Goal: Information Seeking & Learning: Learn about a topic

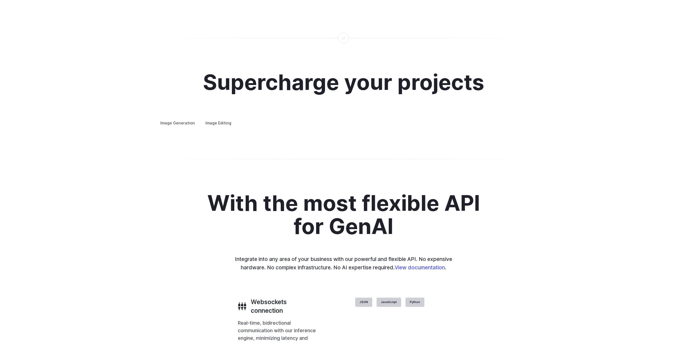
scroll to position [999, 0]
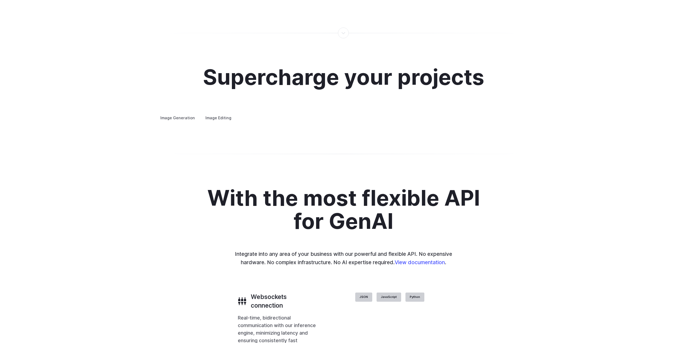
click at [0, 0] on summary "Concept design" at bounding box center [0, 0] width 0 height 0
click at [0, 0] on summary "Creative styling" at bounding box center [0, 0] width 0 height 0
click at [0, 0] on details "Architecture Visualize architectural designs with ease, from initial sketches t…" at bounding box center [0, 0] width 0 height 0
click at [0, 0] on summary "Architecture" at bounding box center [0, 0] width 0 height 0
click at [0, 0] on details "Product design Quickly design and visualize new product lines, accessories, or …" at bounding box center [0, 0] width 0 height 0
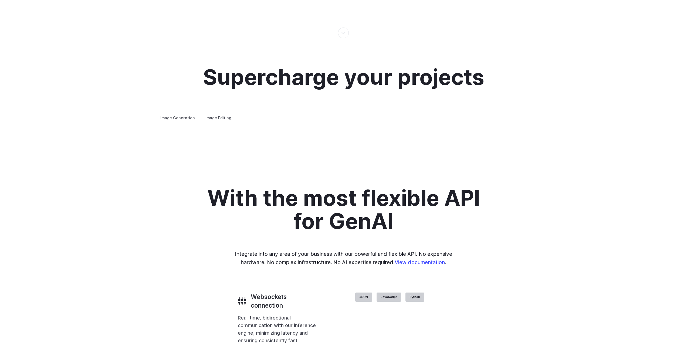
click at [0, 0] on details "Product design Quickly design and visualize new product lines, accessories, or …" at bounding box center [0, 0] width 0 height 0
click at [0, 0] on summary "Product design" at bounding box center [0, 0] width 0 height 0
click at [0, 0] on details "Personalized assets Say goodbye to generic stock photos with custom images for …" at bounding box center [0, 0] width 0 height 0
click at [0, 0] on summary "Personalized assets" at bounding box center [0, 0] width 0 height 0
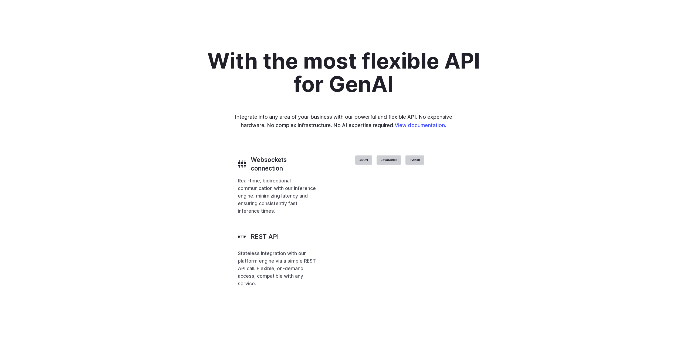
scroll to position [1242, 0]
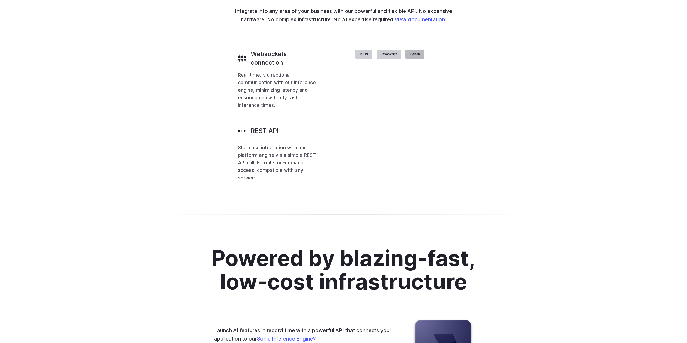
click at [341, 59] on label "Python" at bounding box center [414, 54] width 19 height 9
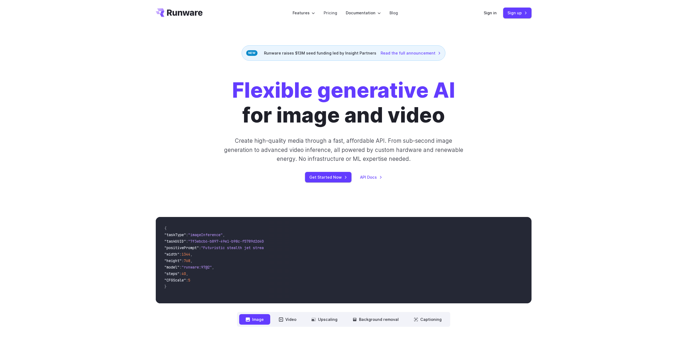
scroll to position [0, 0]
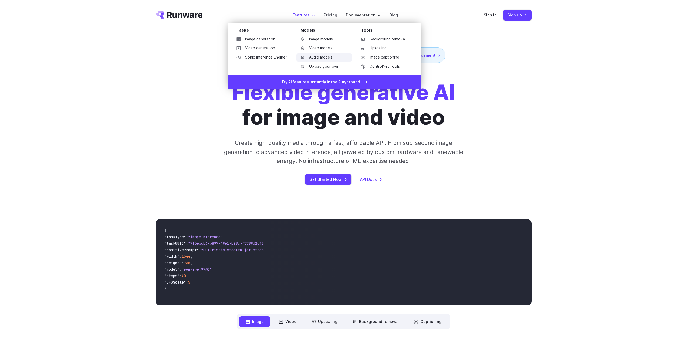
click at [313, 54] on link "Audio models" at bounding box center [324, 57] width 56 height 8
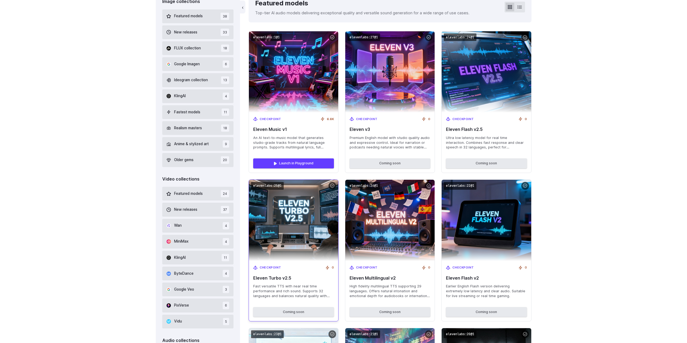
scroll to position [162, 0]
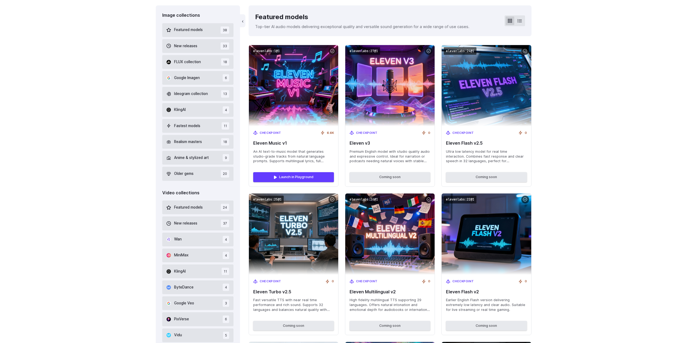
click at [535, 205] on div "Image collections Featured models 38 New releases 33 FLUX collection 18 Google …" at bounding box center [343, 244] width 389 height 478
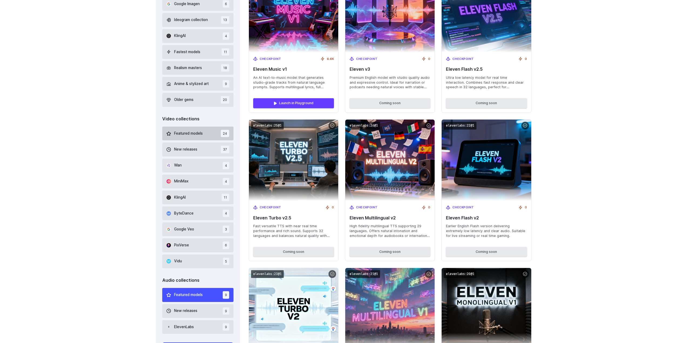
scroll to position [135, 0]
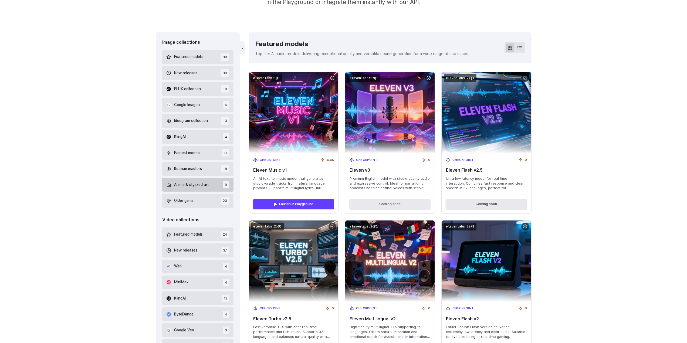
click at [192, 188] on span "Anime & stylized art" at bounding box center [191, 185] width 35 height 6
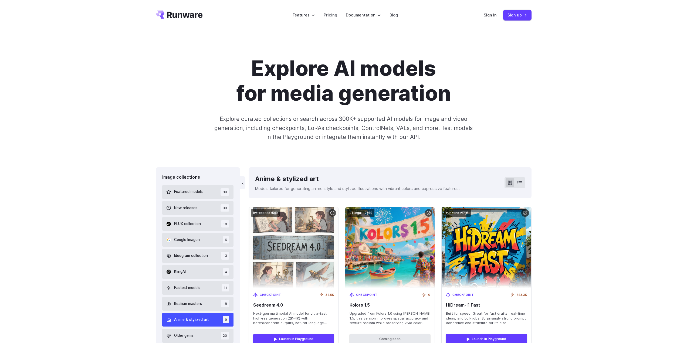
click at [568, 123] on div "Explore AI models for media generation Explore curated collections or search ac…" at bounding box center [343, 98] width 687 height 137
click at [515, 184] on button at bounding box center [519, 182] width 9 height 9
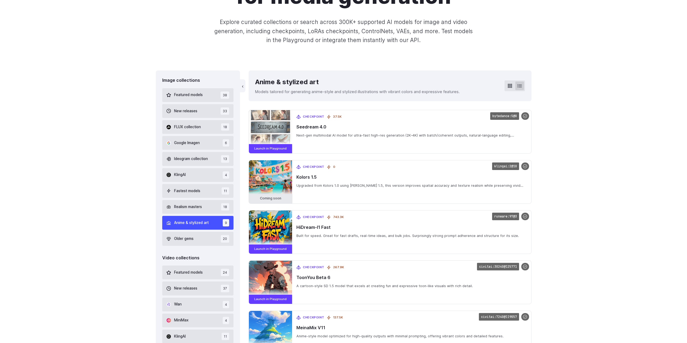
scroll to position [27, 0]
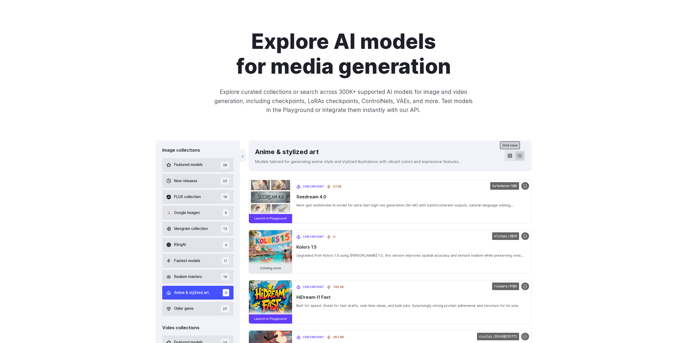
click at [509, 155] on icon at bounding box center [510, 156] width 4 height 4
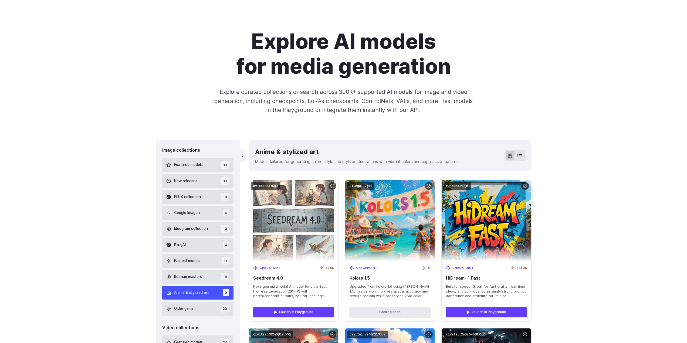
click at [515, 155] on div at bounding box center [515, 155] width 21 height 11
click at [521, 154] on icon at bounding box center [520, 156] width 4 height 4
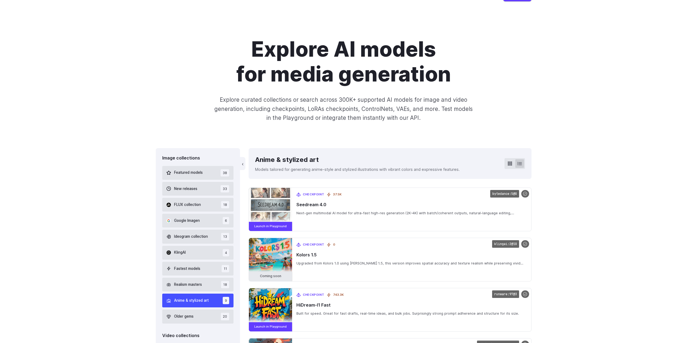
scroll to position [0, 0]
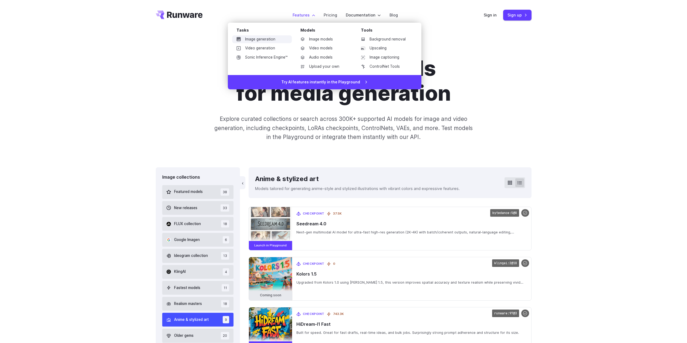
click at [272, 40] on link "Image generation" at bounding box center [262, 39] width 60 height 8
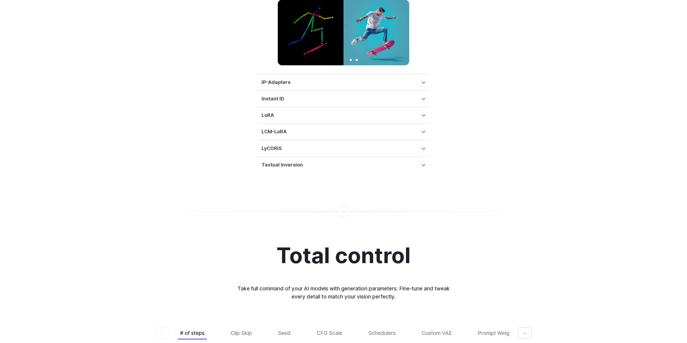
scroll to position [1377, 0]
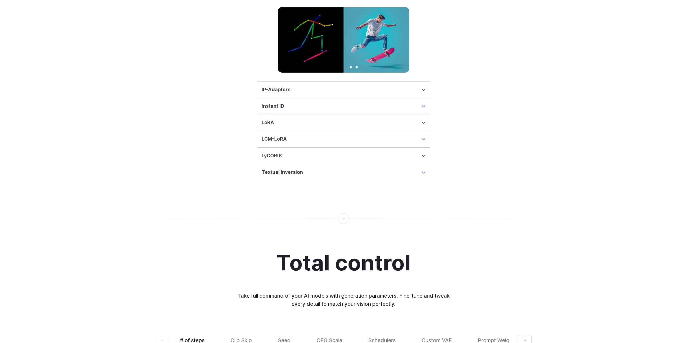
click at [270, 98] on details "Instant ID InstantID is a cutting-edge method for creating ID-Preserving images…" at bounding box center [343, 106] width 173 height 16
click at [271, 98] on details "Instant ID InstantID is a cutting-edge method for creating ID-Preserving images…" at bounding box center [343, 106] width 173 height 16
click at [273, 86] on h3 "IP-Adapters" at bounding box center [276, 90] width 29 height 8
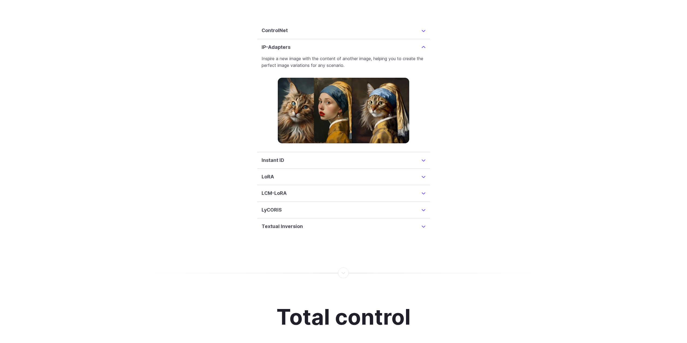
scroll to position [1320, 0]
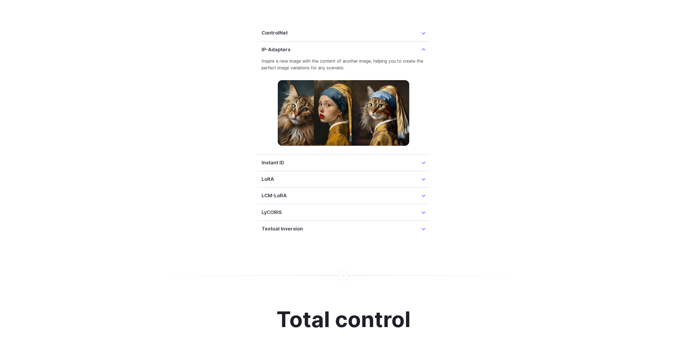
click at [280, 155] on details "Instant ID InstantID is a cutting-edge method for creating ID-Preserving images…" at bounding box center [343, 163] width 173 height 16
drag, startPoint x: 272, startPoint y: 153, endPoint x: 267, endPoint y: 153, distance: 4.3
click at [268, 159] on h3 "Instant ID" at bounding box center [273, 163] width 23 height 8
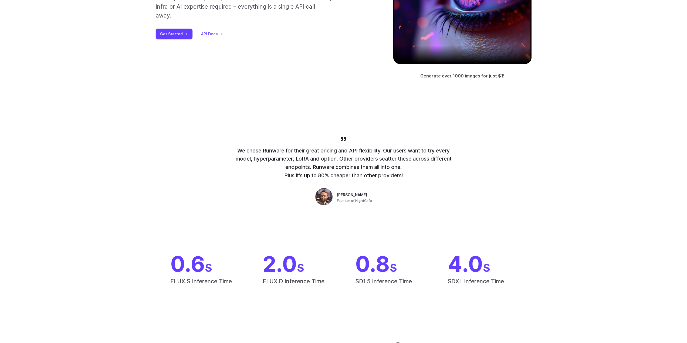
scroll to position [0, 0]
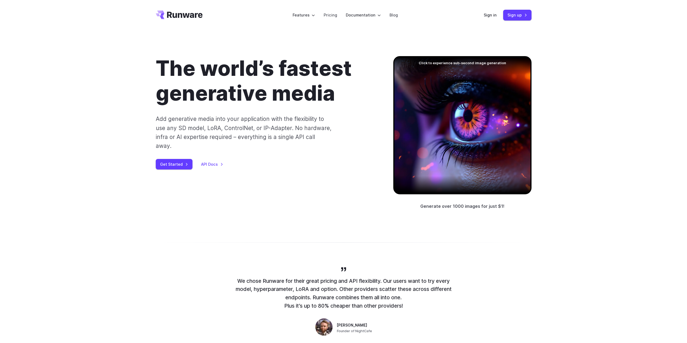
click at [184, 17] on icon "Go to /" at bounding box center [185, 15] width 36 height 6
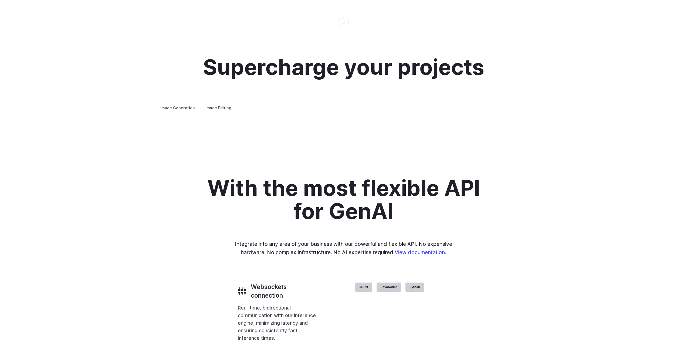
scroll to position [1026, 0]
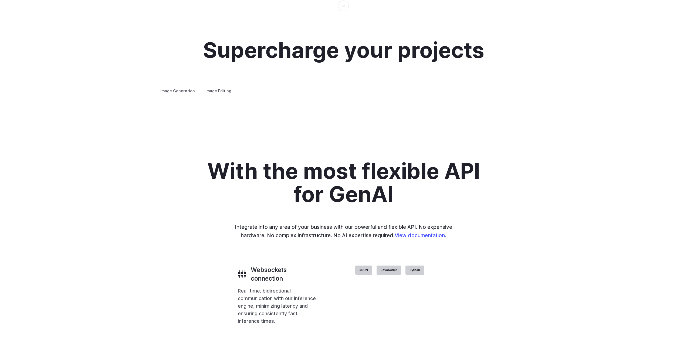
click at [0, 0] on details "Product design Quickly design and visualize new product lines, accessories, or …" at bounding box center [0, 0] width 0 height 0
click at [0, 0] on summary "Product design" at bounding box center [0, 0] width 0 height 0
click at [0, 0] on summary "Personalized assets" at bounding box center [0, 0] width 0 height 0
click at [0, 0] on summary "Product design" at bounding box center [0, 0] width 0 height 0
click at [0, 0] on summary "Architecture" at bounding box center [0, 0] width 0 height 0
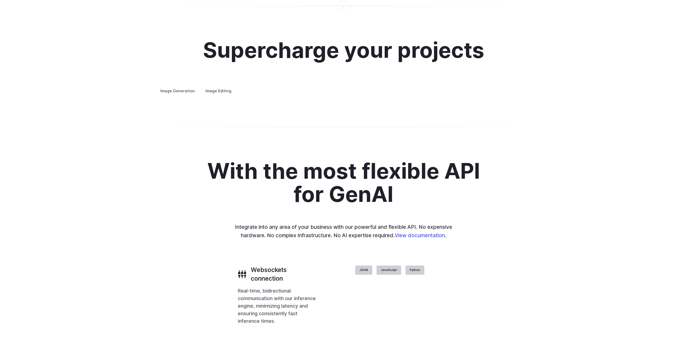
click at [0, 0] on summary "Creative styling" at bounding box center [0, 0] width 0 height 0
click at [0, 0] on details "Concept design Quickly ideate and polish new concepts, from character design, t…" at bounding box center [0, 0] width 0 height 0
click at [0, 0] on summary "Concept design" at bounding box center [0, 0] width 0 height 0
click at [0, 0] on summary "Custom avatars" at bounding box center [0, 0] width 0 height 0
click at [224, 120] on div "Supercharge your projects Image Generation Image Editing Custom avatars Create …" at bounding box center [343, 66] width 687 height 108
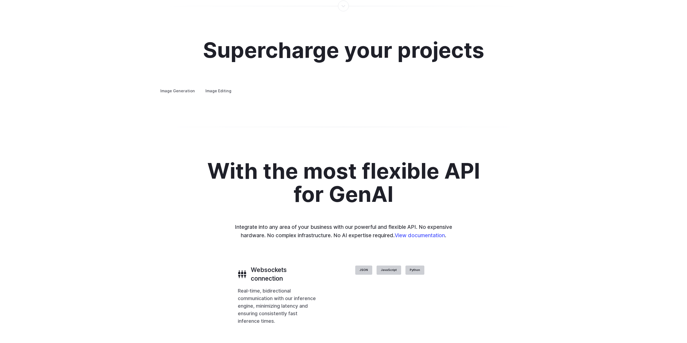
click at [0, 0] on details "Custom avatars Create avatars in any style you desire – whether abstract, carto…" at bounding box center [0, 0] width 0 height 0
click at [0, 0] on summary "Custom avatars" at bounding box center [0, 0] width 0 height 0
click at [602, 120] on div "Supercharge your projects Image Generation Image Editing Custom avatars Create …" at bounding box center [343, 66] width 687 height 108
click at [0, 0] on h3 "Product design" at bounding box center [0, 0] width 0 height 0
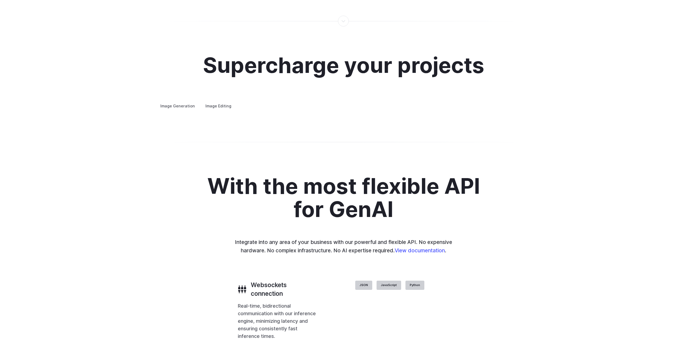
scroll to position [999, 0]
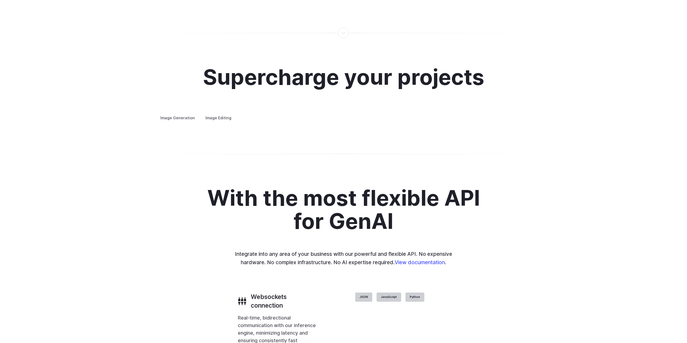
click at [215, 106] on div "Supercharge your projects Image Generation Image Editing Custom avatars Create …" at bounding box center [344, 93] width 376 height 56
click at [215, 114] on label "Image Editing" at bounding box center [218, 117] width 35 height 9
click at [0, 0] on details "Background Removal Remove unwanted backgrounds from images to highlight subject…" at bounding box center [0, 0] width 0 height 0
click at [0, 0] on summary "Background Removal" at bounding box center [0, 0] width 0 height 0
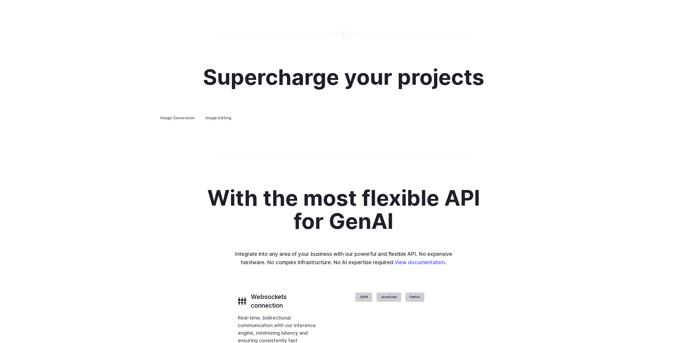
click at [0, 0] on summary "Background Removal" at bounding box center [0, 0] width 0 height 0
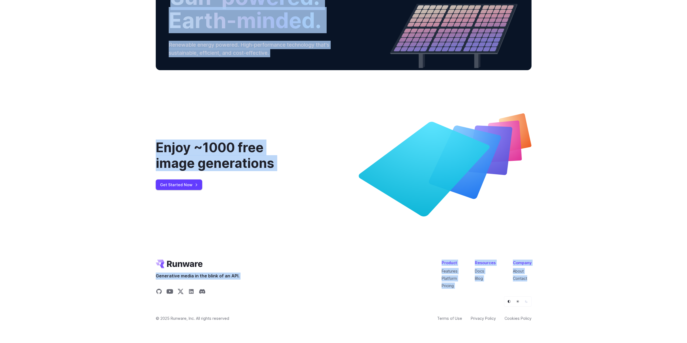
scroll to position [2005, 0]
drag, startPoint x: 140, startPoint y: 9, endPoint x: 550, endPoint y: 321, distance: 515.4
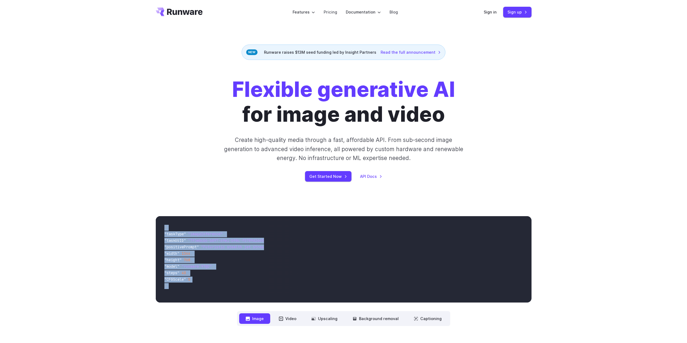
scroll to position [0, 0]
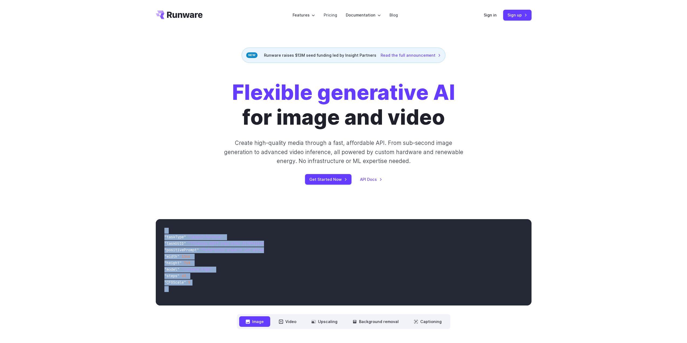
drag, startPoint x: 566, startPoint y: 327, endPoint x: 530, endPoint y: 124, distance: 206.1
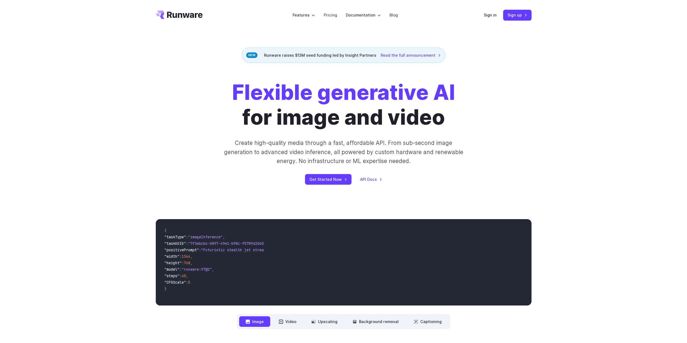
click at [530, 124] on div "Flexible generative AI for image and video Create high-quality media through a …" at bounding box center [344, 132] width 376 height 104
click at [213, 102] on div "Flexible generative AI for image and video Create high-quality media through a …" at bounding box center [343, 132] width 301 height 104
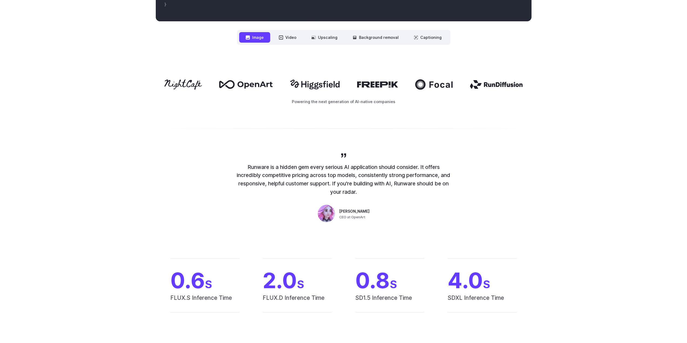
scroll to position [270, 0]
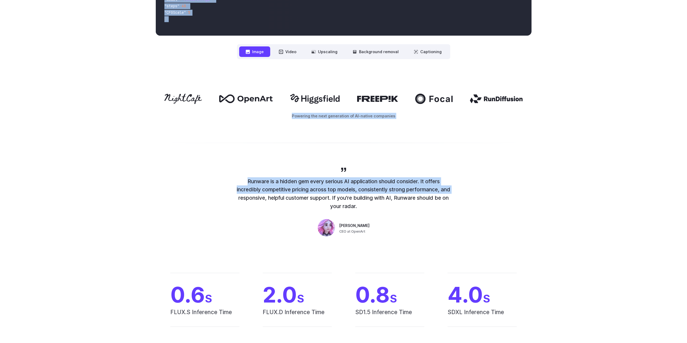
drag, startPoint x: 155, startPoint y: 15, endPoint x: 487, endPoint y: 193, distance: 376.7
click at [487, 193] on div "Runware is a hidden gem every serious AI application should consider. It offers…" at bounding box center [343, 203] width 389 height 72
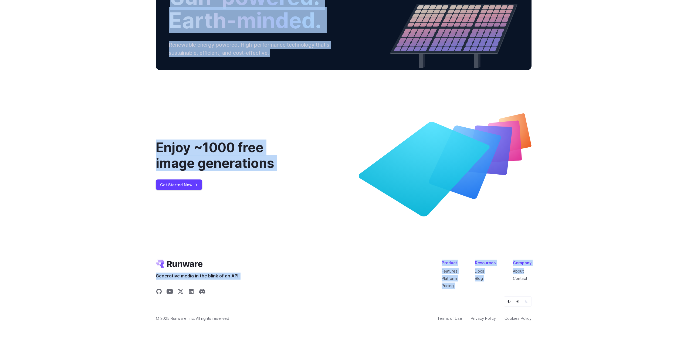
scroll to position [2005, 0]
drag, startPoint x: 125, startPoint y: 12, endPoint x: 574, endPoint y: 319, distance: 544.4
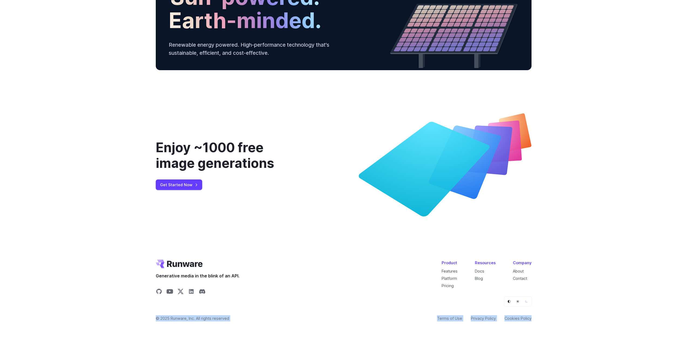
drag, startPoint x: 523, startPoint y: 310, endPoint x: 612, endPoint y: 291, distance: 91.1
click at [647, 193] on div "Enjoy ~1000 free image generations Get Started Now" at bounding box center [343, 164] width 687 height 155
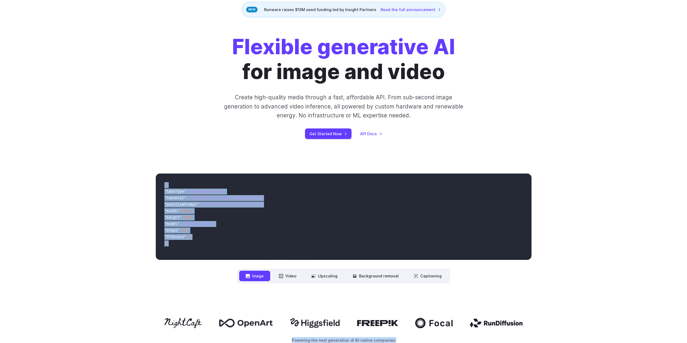
scroll to position [35, 0]
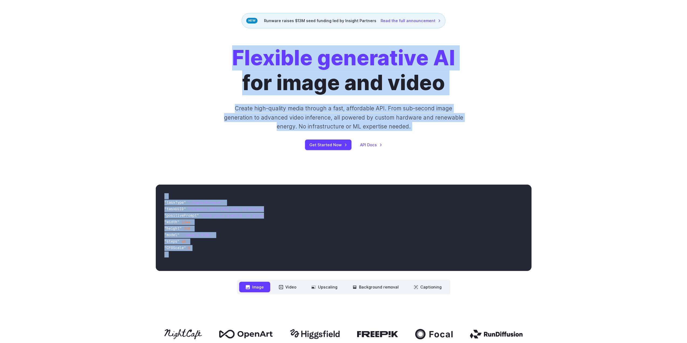
drag, startPoint x: 603, startPoint y: 322, endPoint x: 149, endPoint y: 35, distance: 536.7
click at [149, 35] on div "Flexible generative AI for image and video Create high-quality media through a …" at bounding box center [343, 97] width 687 height 139
click at [203, 40] on div "Flexible generative AI for image and video Create high-quality media through a …" at bounding box center [343, 97] width 687 height 139
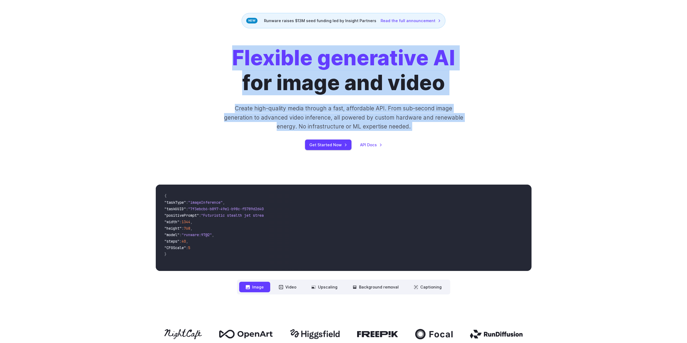
drag, startPoint x: 203, startPoint y: 57, endPoint x: 478, endPoint y: 132, distance: 284.9
click at [478, 132] on div "Flexible generative AI for image and video Create high-quality media through a …" at bounding box center [343, 98] width 301 height 104
drag, startPoint x: 229, startPoint y: 59, endPoint x: 472, endPoint y: 130, distance: 253.2
click at [472, 130] on div "Flexible generative AI for image and video Create high-quality media through a …" at bounding box center [343, 98] width 301 height 104
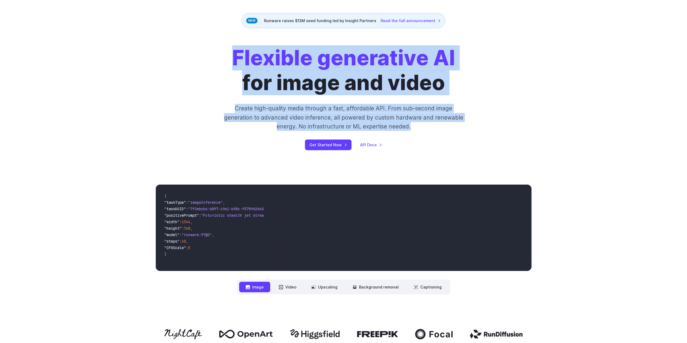
click at [472, 130] on div "Flexible generative AI for image and video Create high-quality media through a …" at bounding box center [343, 98] width 301 height 104
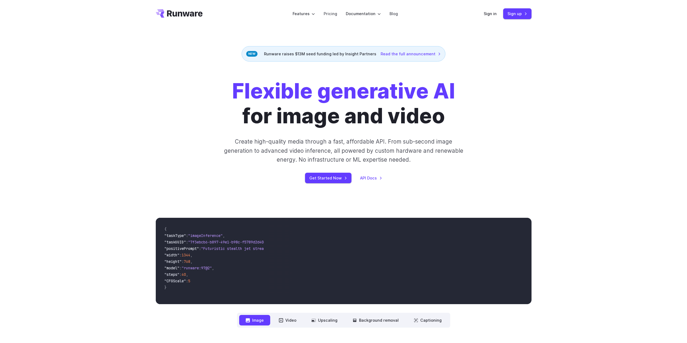
scroll to position [0, 0]
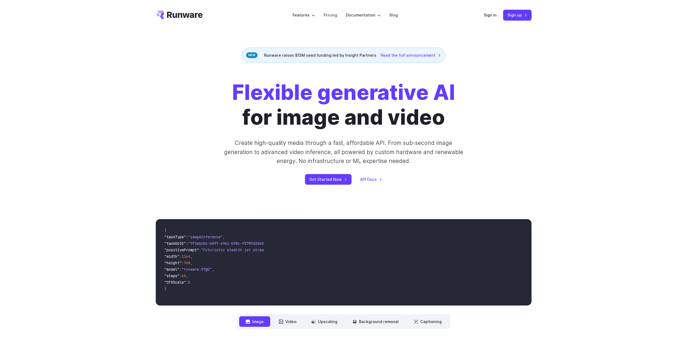
drag, startPoint x: 151, startPoint y: 15, endPoint x: 219, endPoint y: 23, distance: 68.2
click at [219, 23] on header "Features Tasks Image generation Video generation Sonic Inference Engine™ Models…" at bounding box center [343, 15] width 389 height 30
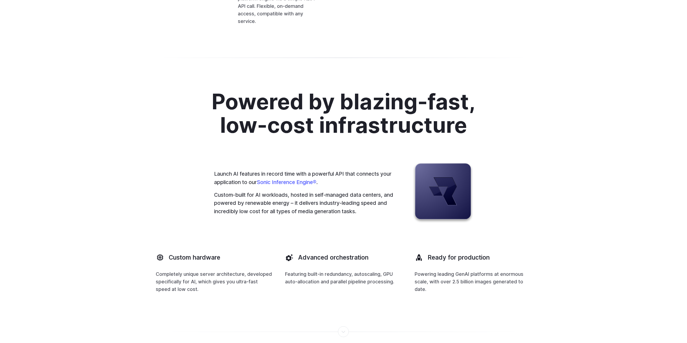
scroll to position [1485, 0]
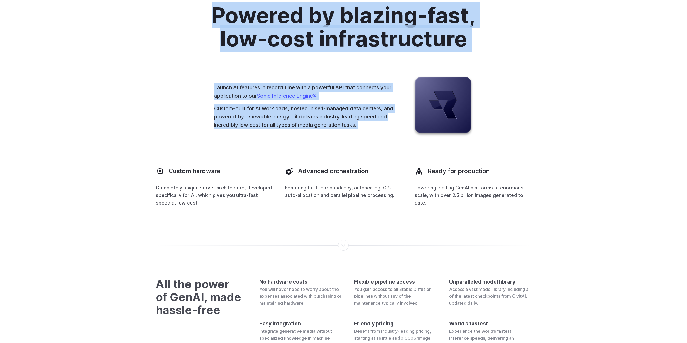
drag, startPoint x: 193, startPoint y: 111, endPoint x: 347, endPoint y: 226, distance: 191.6
click at [427, 207] on div "Powered by blazing-fast, low-cost infrastructure Launch AI features in record t…" at bounding box center [344, 105] width 376 height 203
click at [281, 129] on p "Custom-built for AI workloads, hosted in self-managed data centers, and powered…" at bounding box center [304, 116] width 181 height 25
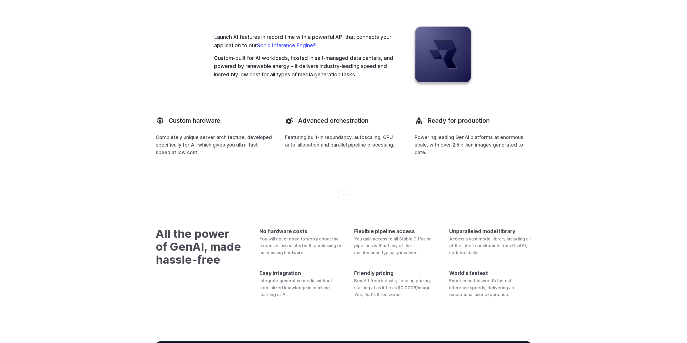
scroll to position [1539, 0]
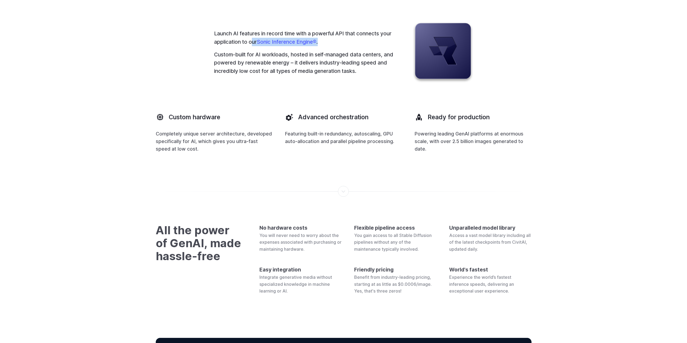
drag, startPoint x: 251, startPoint y: 141, endPoint x: 342, endPoint y: 145, distance: 91.3
click at [342, 46] on p "Launch AI features in record time with a powerful API that connects your applic…" at bounding box center [304, 37] width 181 height 16
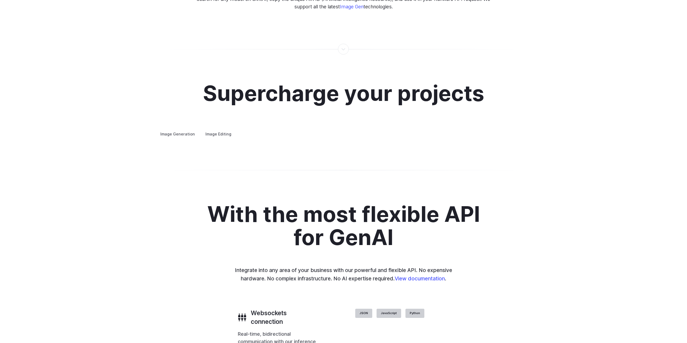
scroll to position [1026, 0]
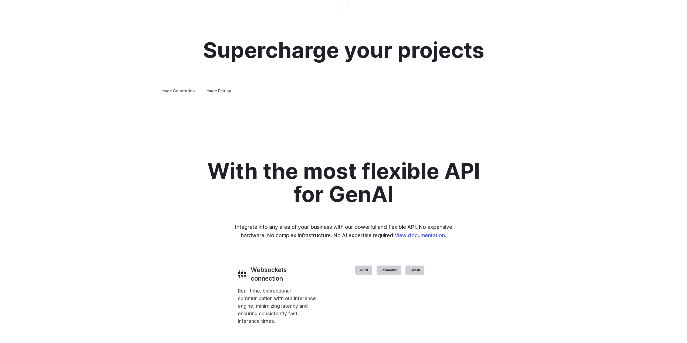
click at [0, 0] on details "Inpainting Fill in missing or damaged parts of images seamlessly, restoring the…" at bounding box center [0, 0] width 0 height 0
click at [0, 0] on details "Upscaling Enhance image resolution and quality, making low-resolution photos sh…" at bounding box center [0, 0] width 0 height 0
click at [0, 0] on summary "Upscaling" at bounding box center [0, 0] width 0 height 0
click at [0, 0] on div "Background Removal Remove unwanted backgrounds from images to highlight subject…" at bounding box center [0, 0] width 0 height 0
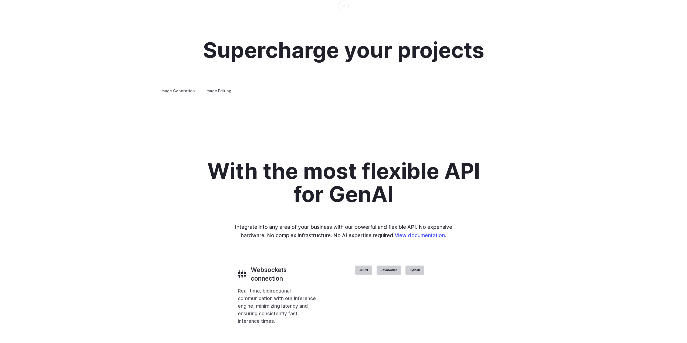
click at [0, 0] on summary "Outpainting" at bounding box center [0, 0] width 0 height 0
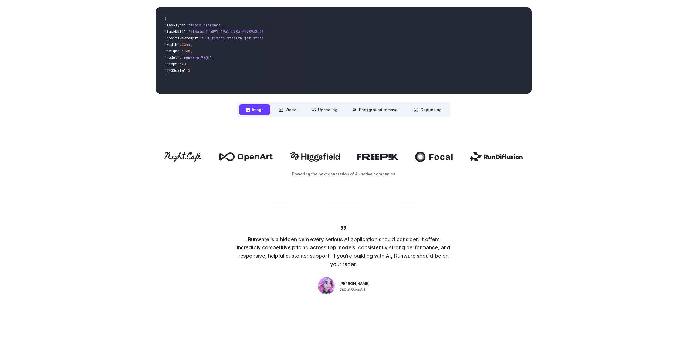
scroll to position [216, 0]
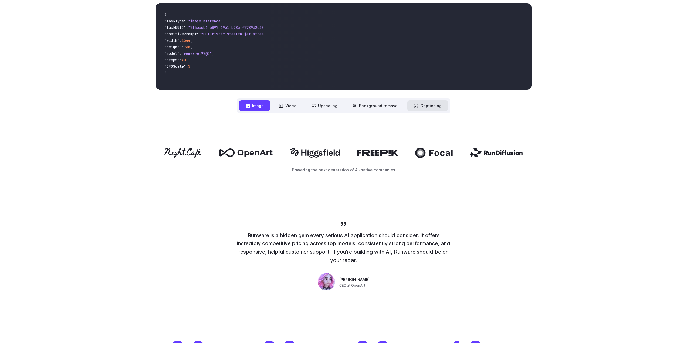
click at [424, 109] on button "Captioning" at bounding box center [427, 105] width 41 height 11
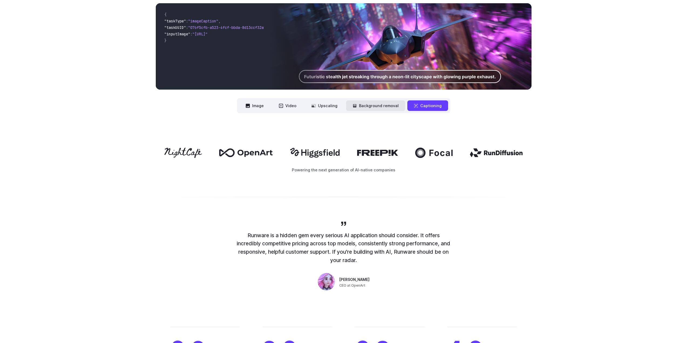
drag, startPoint x: 384, startPoint y: 109, endPoint x: 332, endPoint y: 105, distance: 52.5
click at [382, 109] on button "Background removal" at bounding box center [375, 105] width 59 height 11
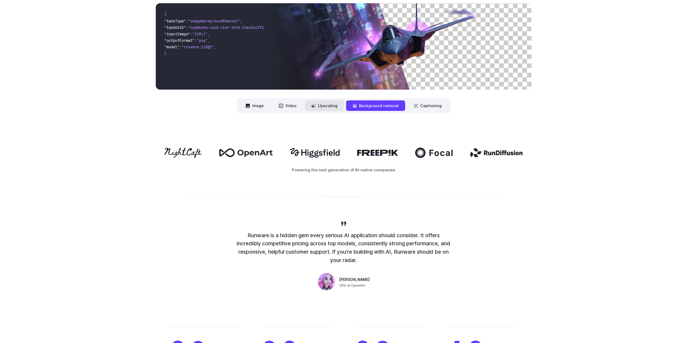
click at [321, 104] on button "Upscaling" at bounding box center [324, 105] width 39 height 11
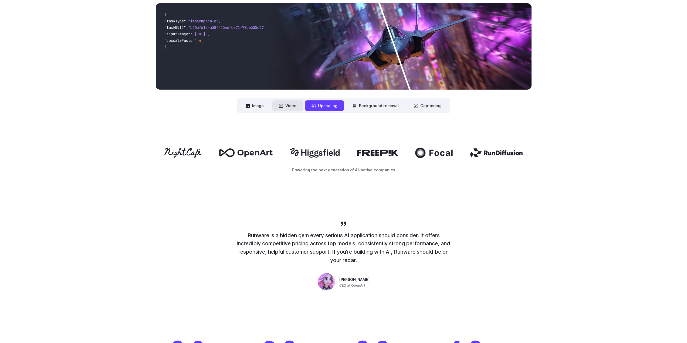
click at [291, 106] on button "Video" at bounding box center [287, 105] width 31 height 11
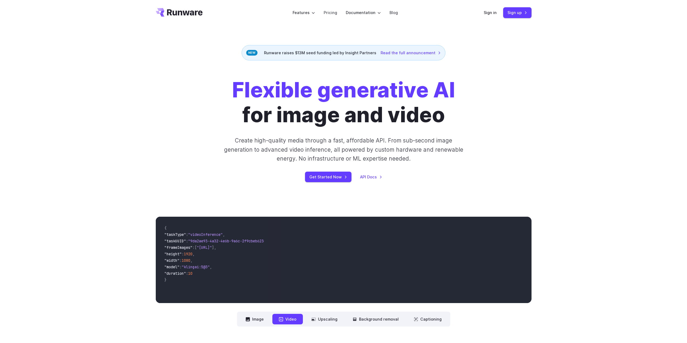
scroll to position [0, 0]
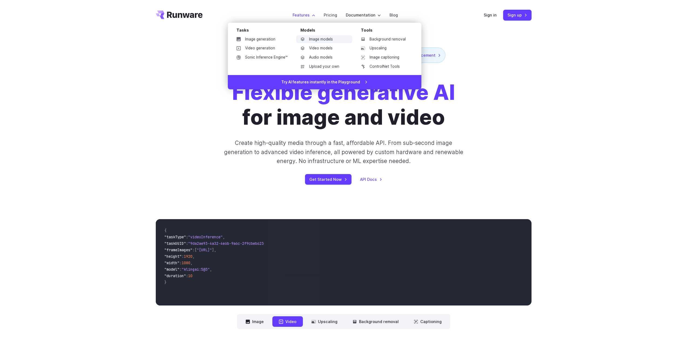
click at [320, 42] on link "Image models" at bounding box center [324, 39] width 56 height 8
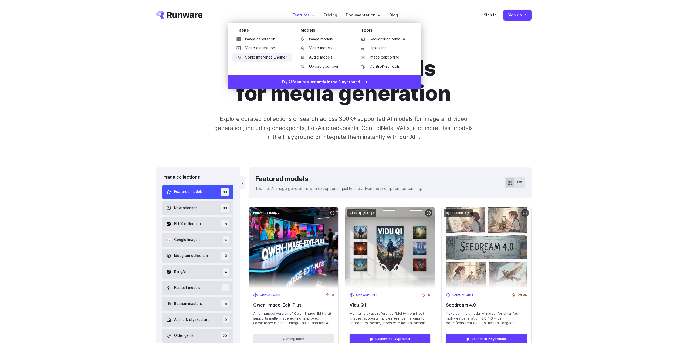
click at [278, 57] on link "Sonic Inference Engine™" at bounding box center [262, 57] width 60 height 8
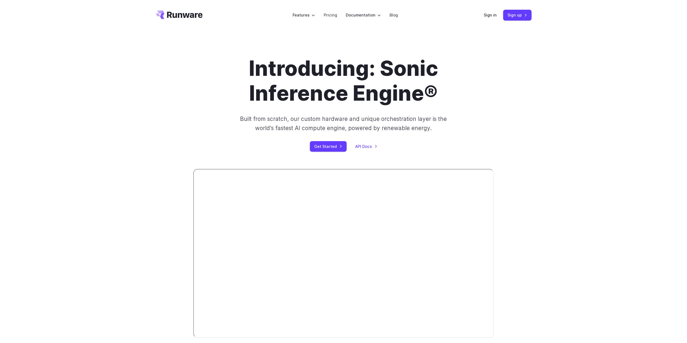
click at [180, 14] on icon "Go to /" at bounding box center [179, 15] width 47 height 9
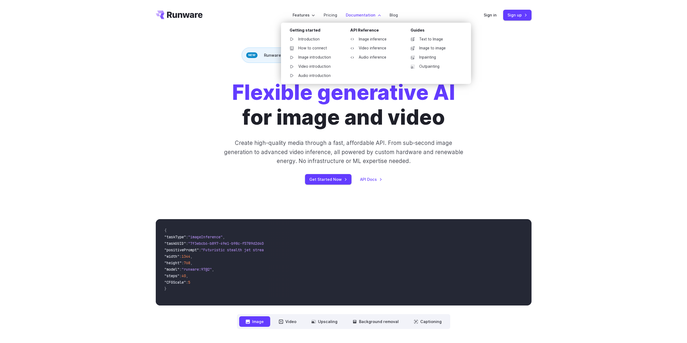
click at [356, 12] on label "Documentation" at bounding box center [363, 15] width 35 height 6
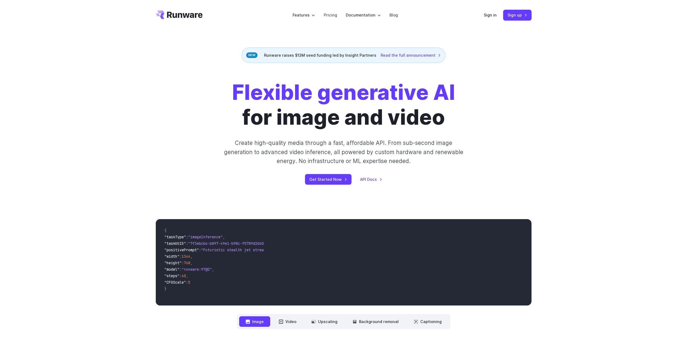
click at [544, 96] on div "Flexible generative AI for image and video Create high-quality media through a …" at bounding box center [343, 132] width 687 height 139
